Goal: Task Accomplishment & Management: Use online tool/utility

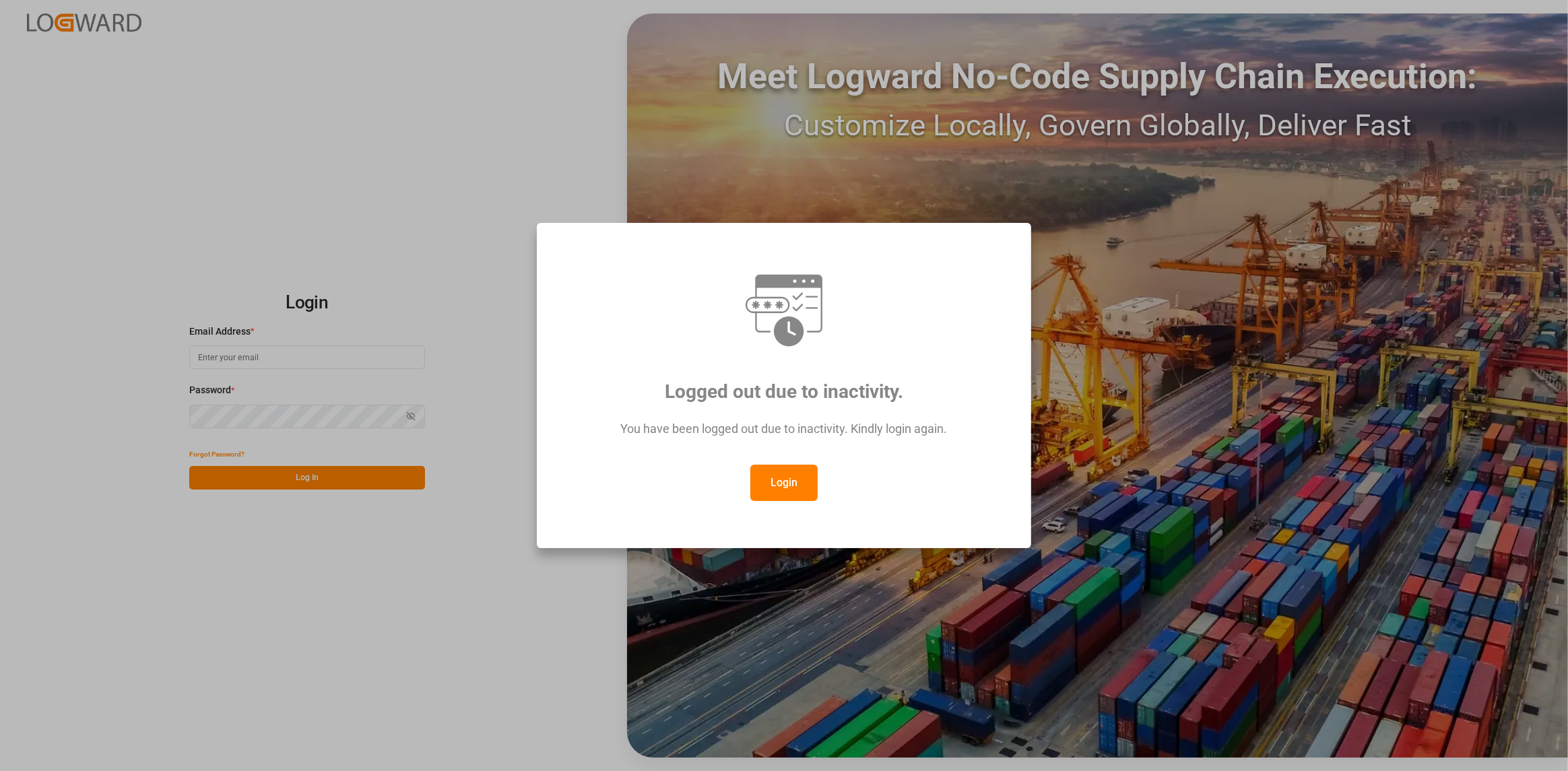
drag, startPoint x: 777, startPoint y: 473, endPoint x: 765, endPoint y: 469, distance: 12.6
click at [780, 471] on button "Login" at bounding box center [783, 483] width 67 height 36
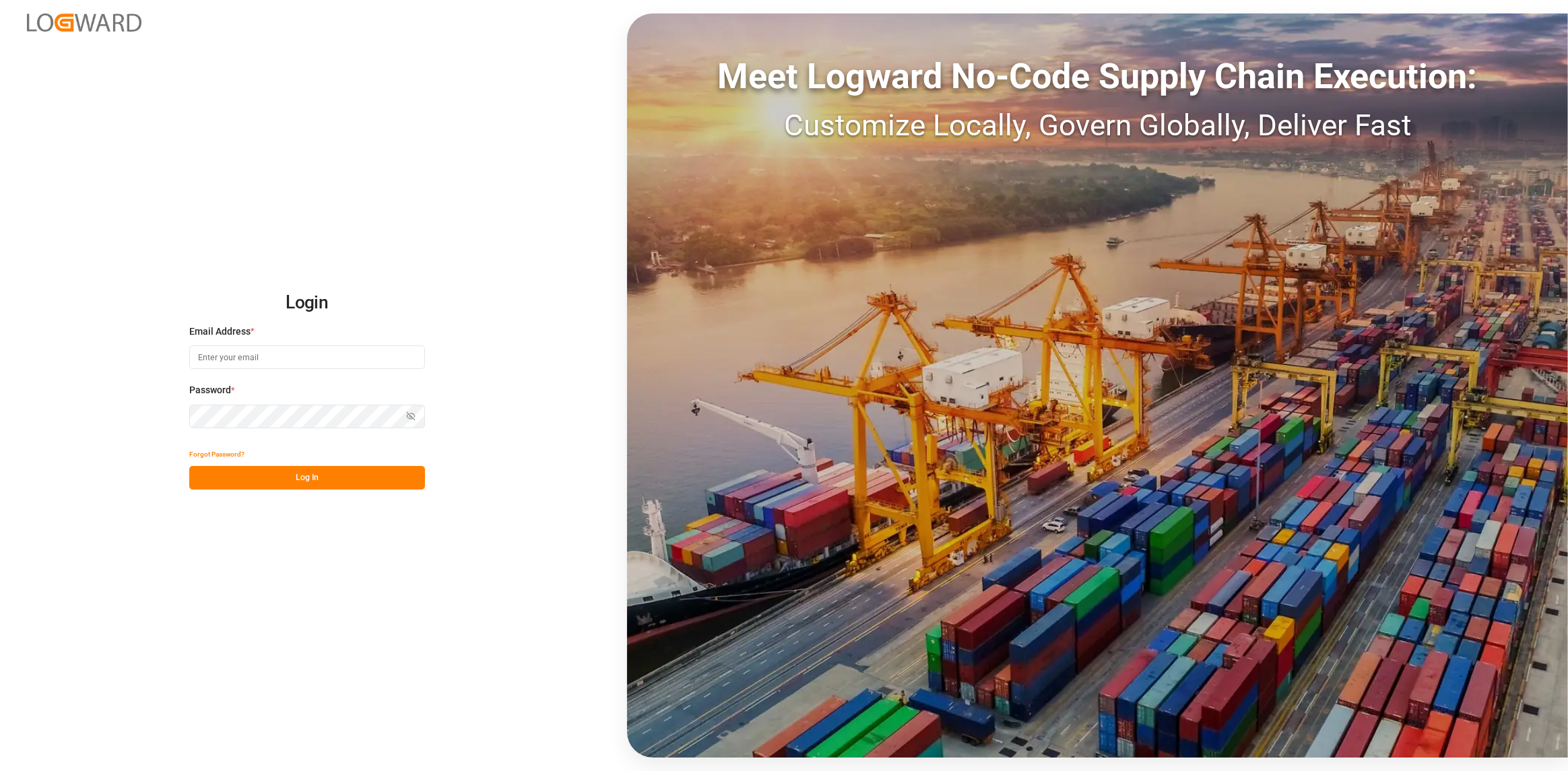
click at [291, 363] on input at bounding box center [307, 357] width 236 height 23
type input "[PERSON_NAME][EMAIL_ADDRESS][DOMAIN_NAME]"
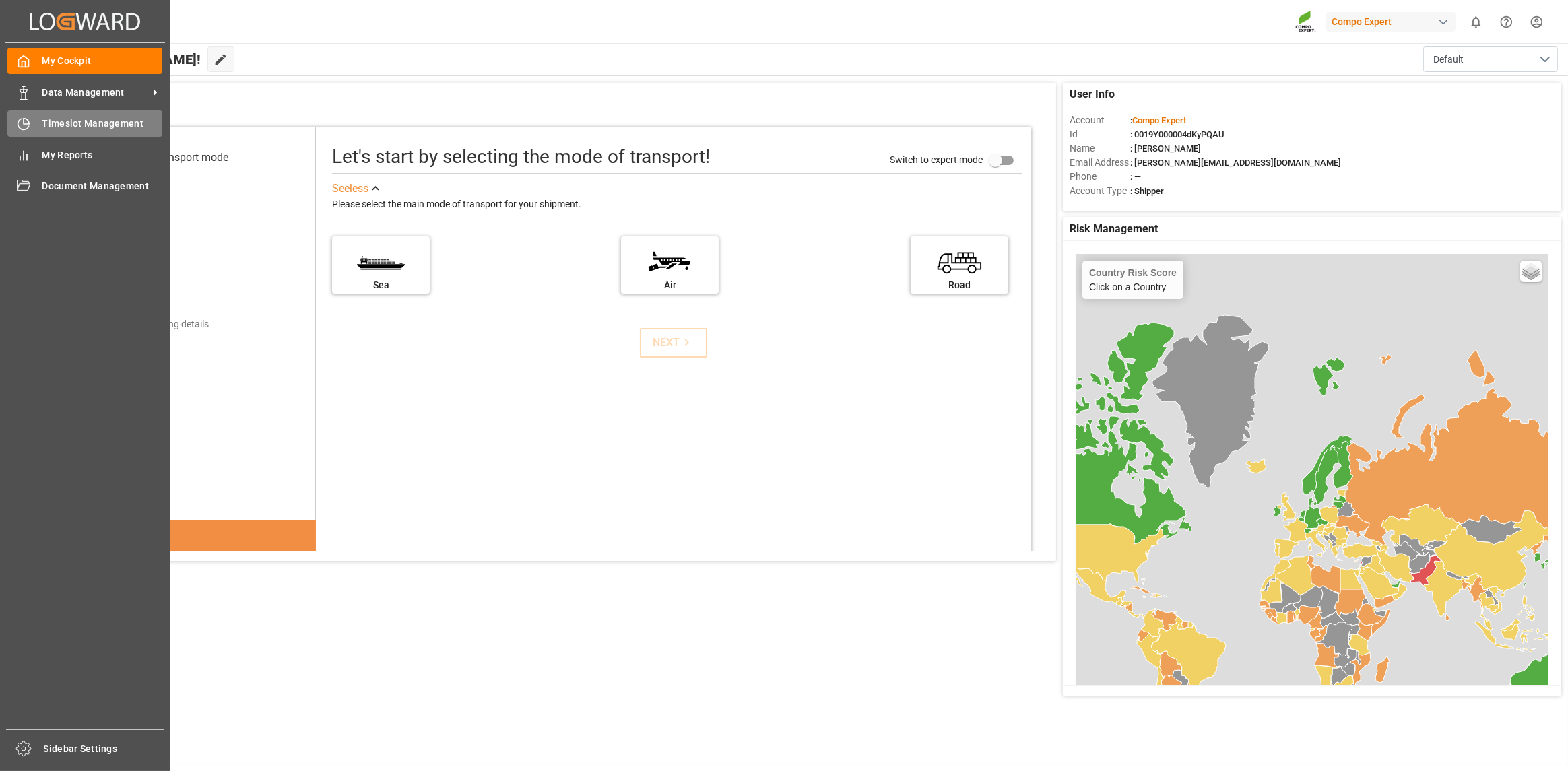
click at [31, 124] on div "Timeslot Management Timeslot Management" at bounding box center [85, 124] width 155 height 27
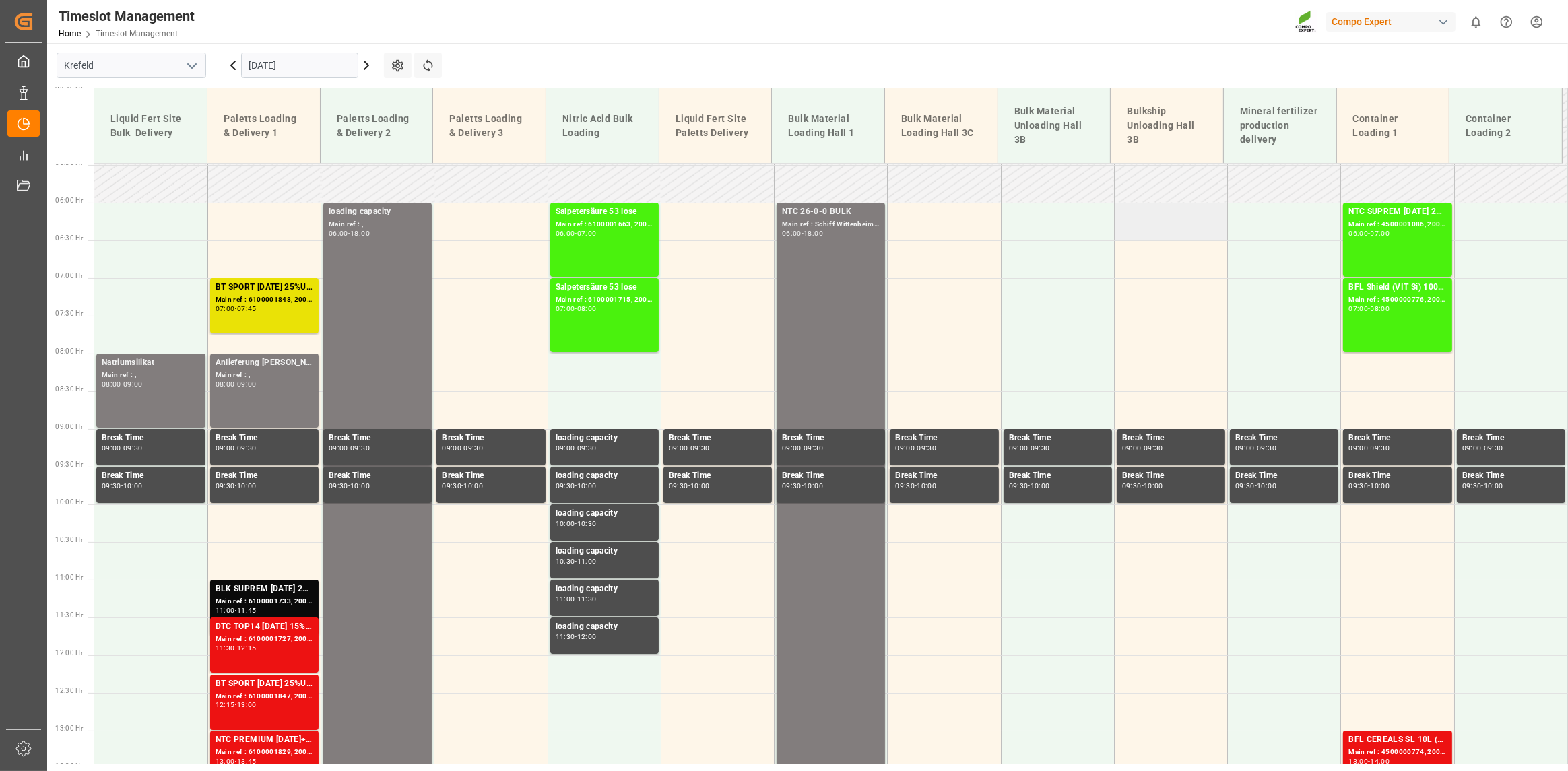
scroll to position [370, 0]
